Goal: Navigation & Orientation: Find specific page/section

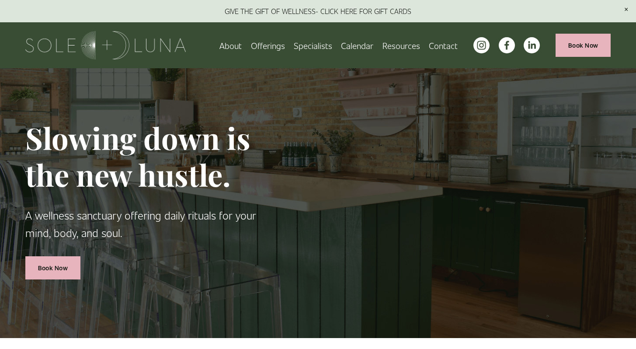
click at [311, 46] on link "Specialists" at bounding box center [313, 45] width 38 height 15
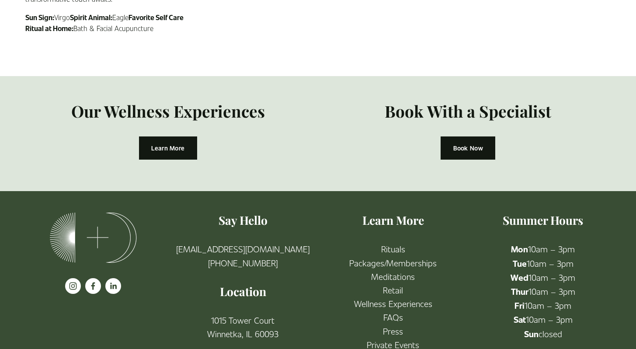
scroll to position [1599, 0]
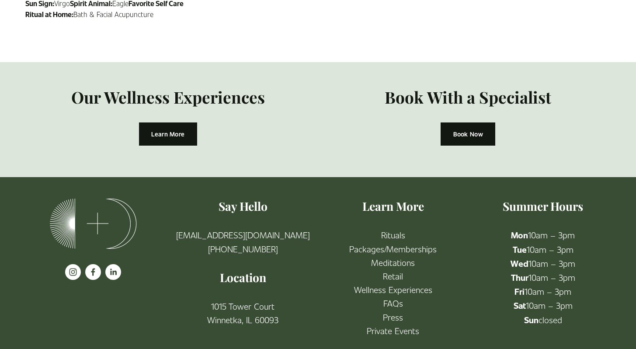
click at [384, 283] on link "Wellness Experiences" at bounding box center [393, 290] width 78 height 14
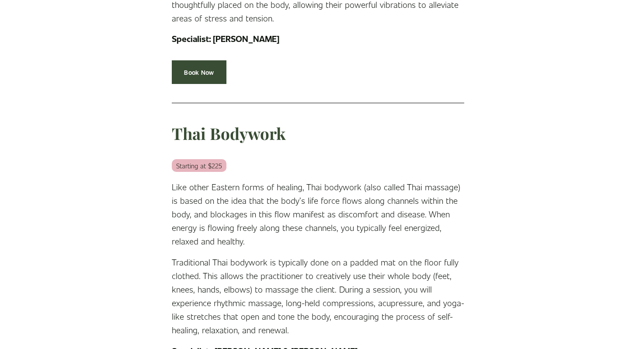
scroll to position [1379, 0]
